Goal: Information Seeking & Learning: Learn about a topic

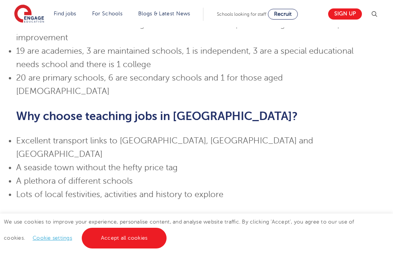
scroll to position [530, 0]
click at [100, 249] on link "Accept all cookies" at bounding box center [124, 238] width 85 height 21
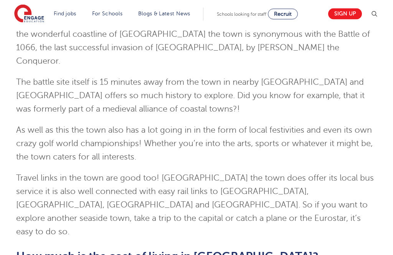
scroll to position [0, 0]
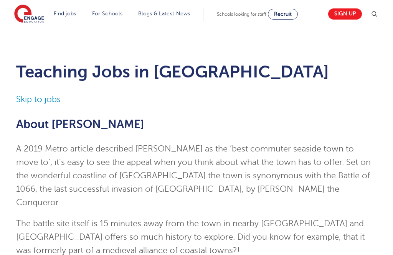
click at [341, 12] on link "Sign up" at bounding box center [345, 13] width 34 height 11
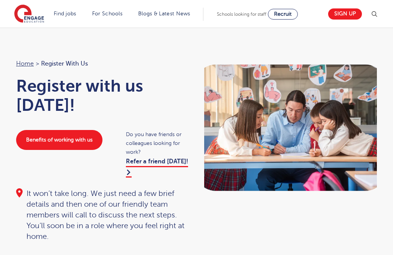
click at [0, 0] on link "Teaching jobs in [GEOGRAPHIC_DATA]" at bounding box center [0, 0] width 0 height 0
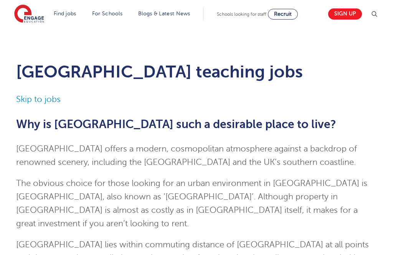
click at [0, 0] on link "Supply Teaching" at bounding box center [0, 0] width 0 height 0
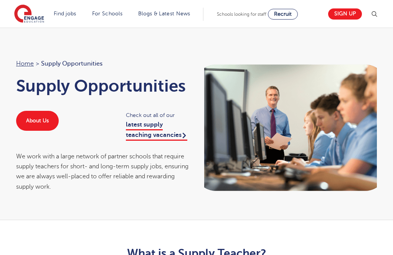
click at [140, 141] on link "latest supply teaching vacancies" at bounding box center [156, 130] width 61 height 19
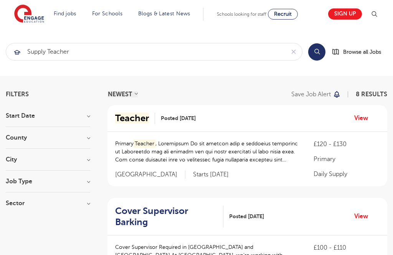
click at [78, 184] on h3 "Job Type" at bounding box center [48, 182] width 84 height 6
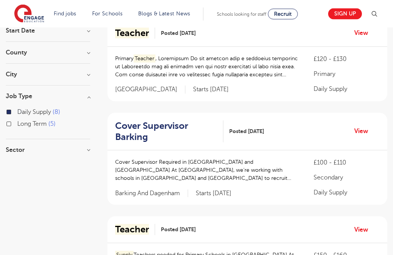
click at [89, 150] on h3 "Sector" at bounding box center [48, 150] width 84 height 6
click at [32, 198] on div "Sector Primary 7 Secondary 1 Show more" at bounding box center [48, 175] width 84 height 56
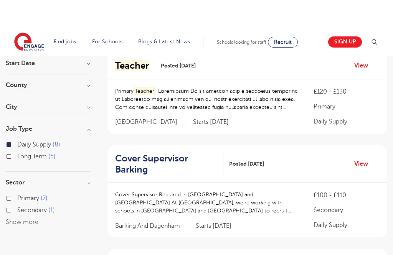
scroll to position [0, 0]
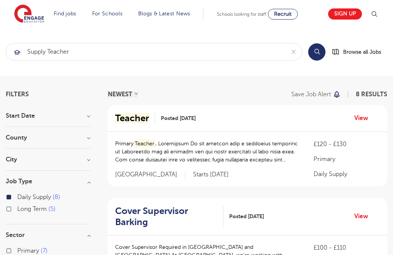
click at [0, 0] on link "Support staff roles" at bounding box center [0, 0] width 0 height 0
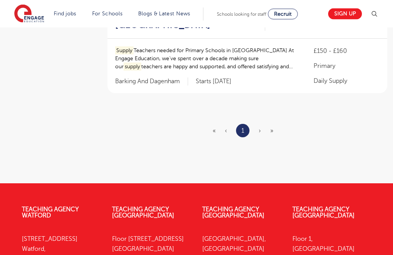
scroll to position [822, 0]
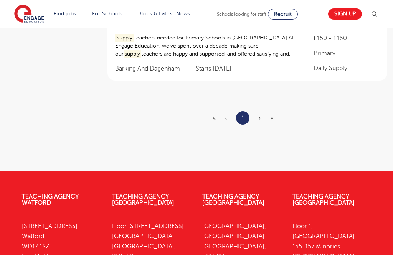
click at [263, 111] on ul "« ‹ 1 › »" at bounding box center [248, 117] width 70 height 13
click at [261, 115] on span "›" at bounding box center [260, 118] width 2 height 7
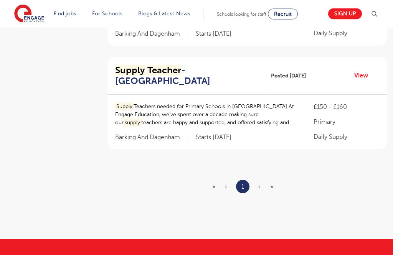
scroll to position [754, 0]
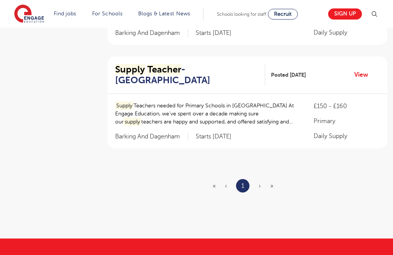
click at [259, 183] on span "›" at bounding box center [260, 186] width 2 height 7
click at [271, 183] on span "»" at bounding box center [271, 186] width 3 height 7
click at [260, 183] on span "›" at bounding box center [260, 186] width 2 height 7
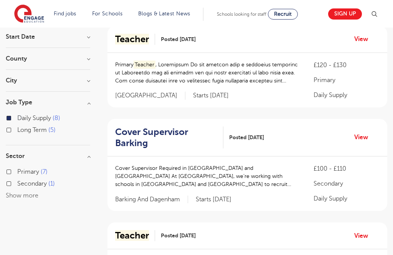
scroll to position [86, 0]
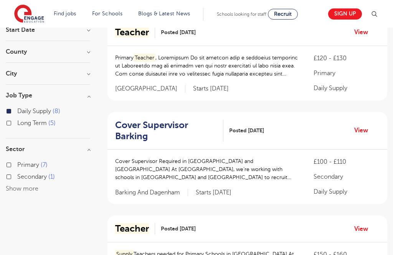
click at [22, 125] on input "Long Term 5" at bounding box center [19, 122] width 5 height 5
checkbox input "true"
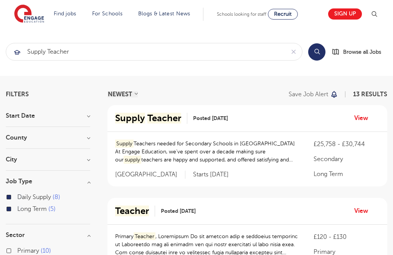
click at [344, 16] on link "Sign up" at bounding box center [345, 13] width 34 height 11
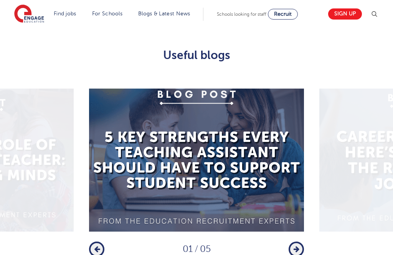
scroll to position [883, 0]
